Goal: Task Accomplishment & Management: Use online tool/utility

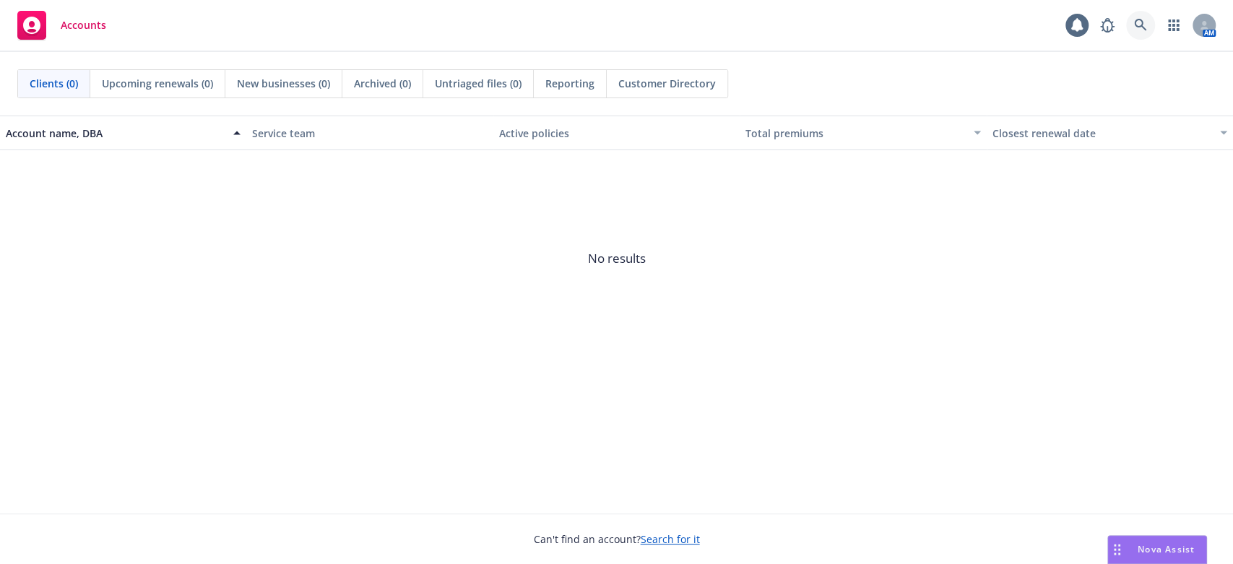
click at [1136, 27] on icon at bounding box center [1140, 25] width 12 height 12
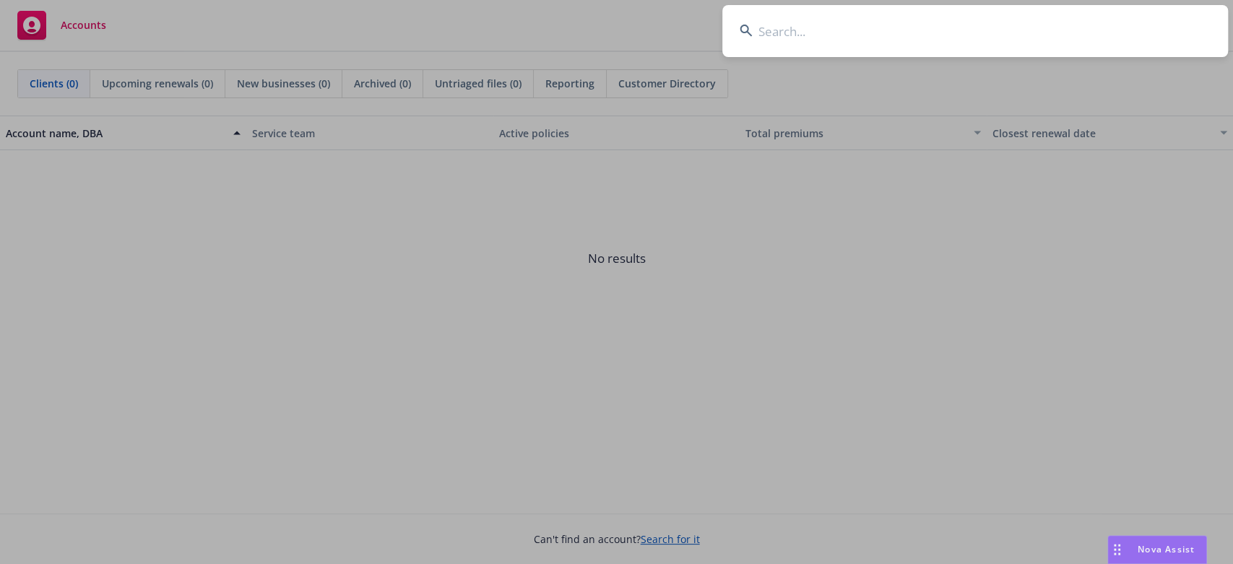
click at [783, 32] on input at bounding box center [975, 31] width 506 height 52
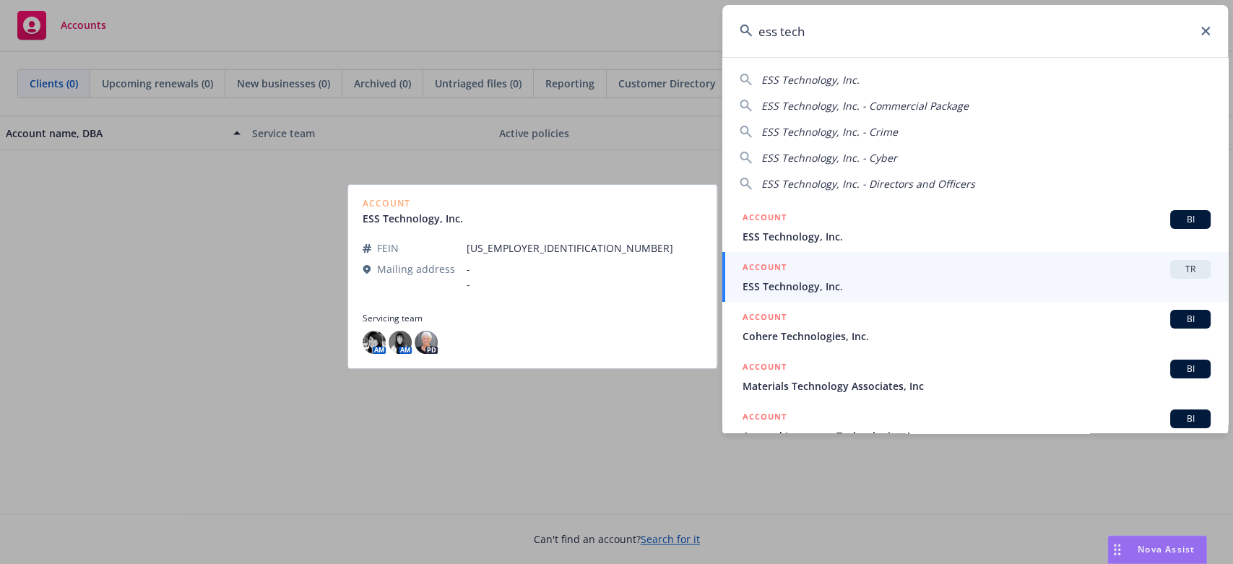
type input "ess tech"
click at [784, 280] on span "ESS Technology, Inc." at bounding box center [977, 286] width 468 height 15
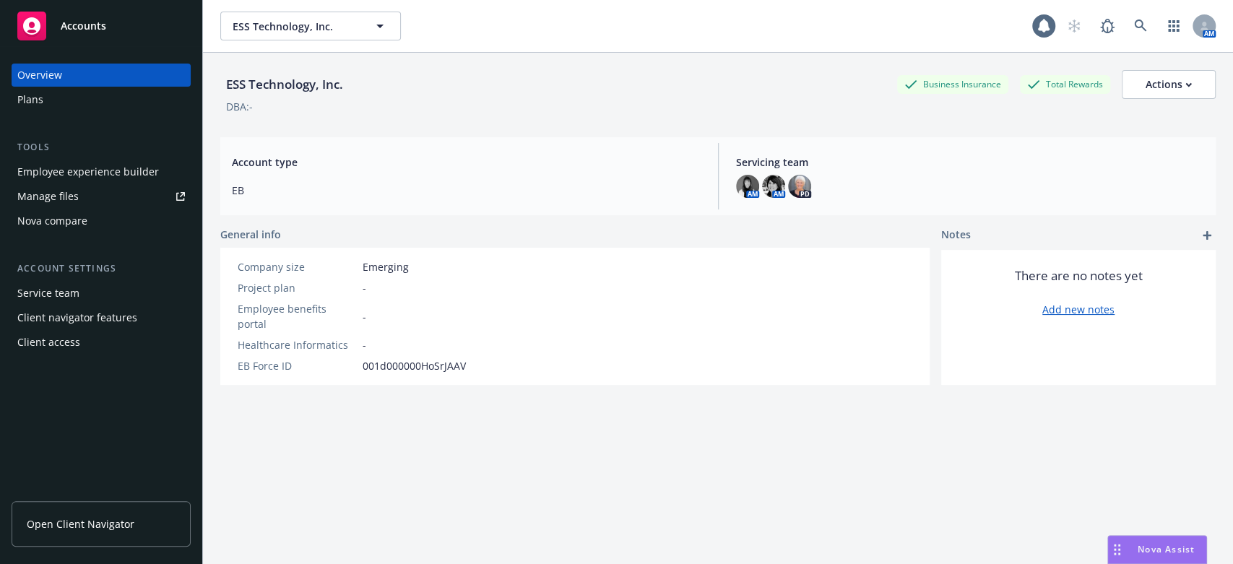
click at [30, 221] on div "Nova compare" at bounding box center [52, 221] width 70 height 23
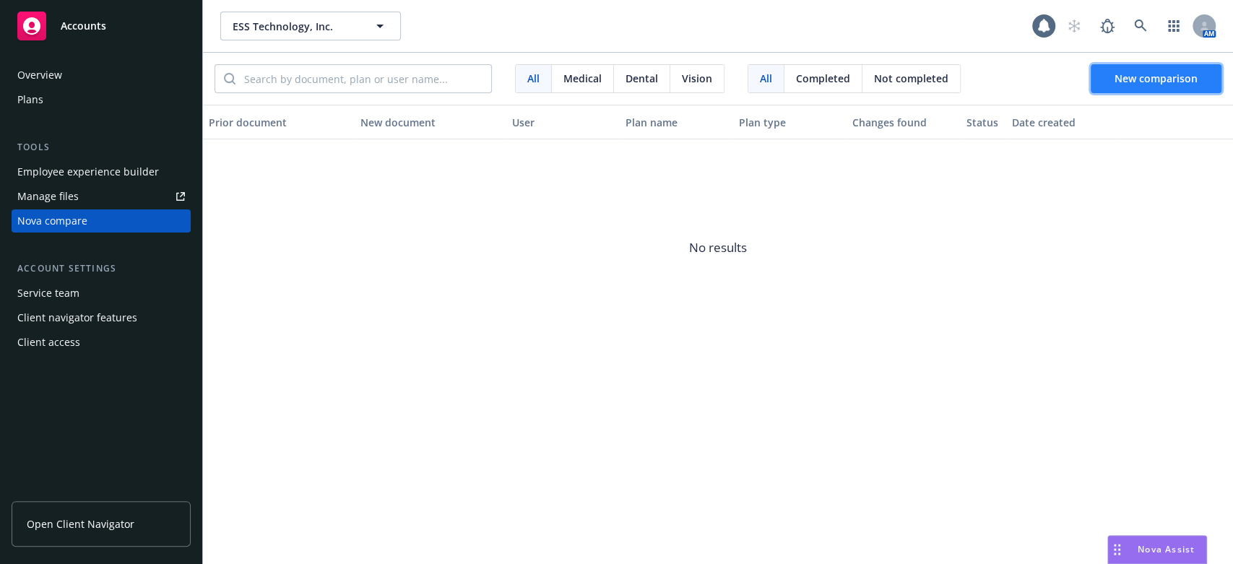
click at [1149, 77] on span "New comparison" at bounding box center [1156, 79] width 83 height 14
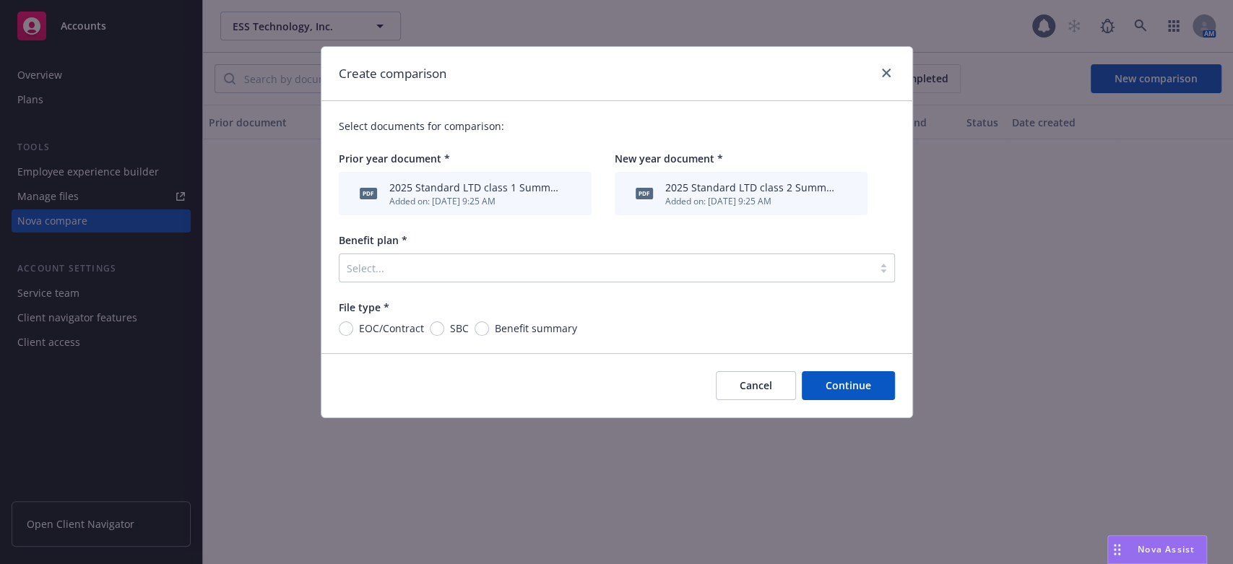
click at [397, 272] on div at bounding box center [606, 267] width 519 height 17
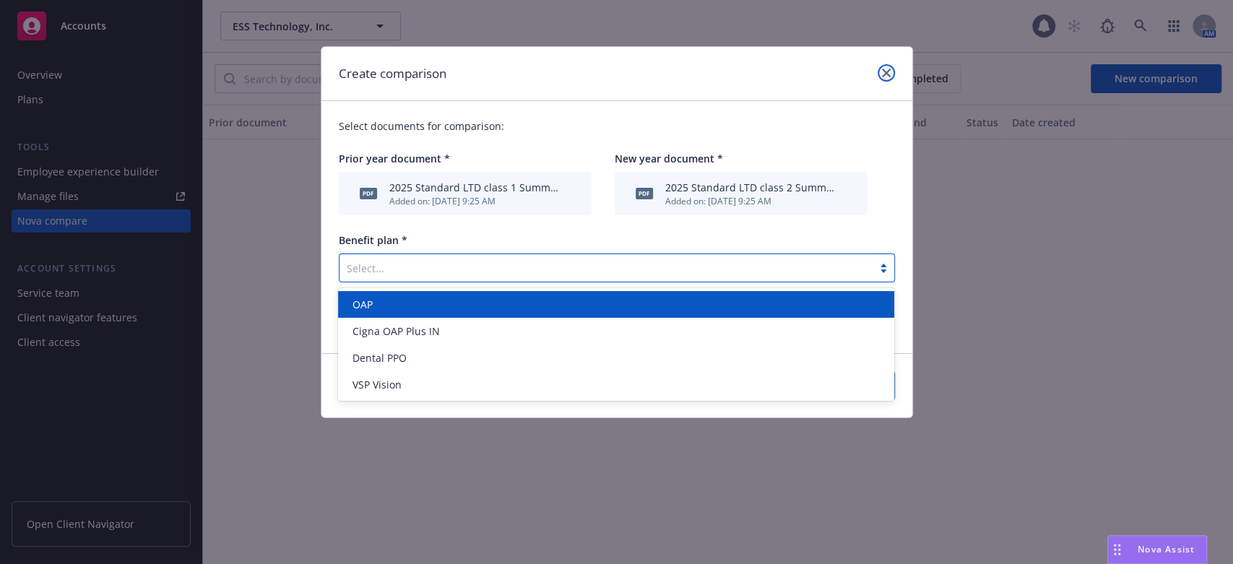
click at [881, 69] on link "close" at bounding box center [886, 72] width 17 height 17
